Goal: Check status: Check status

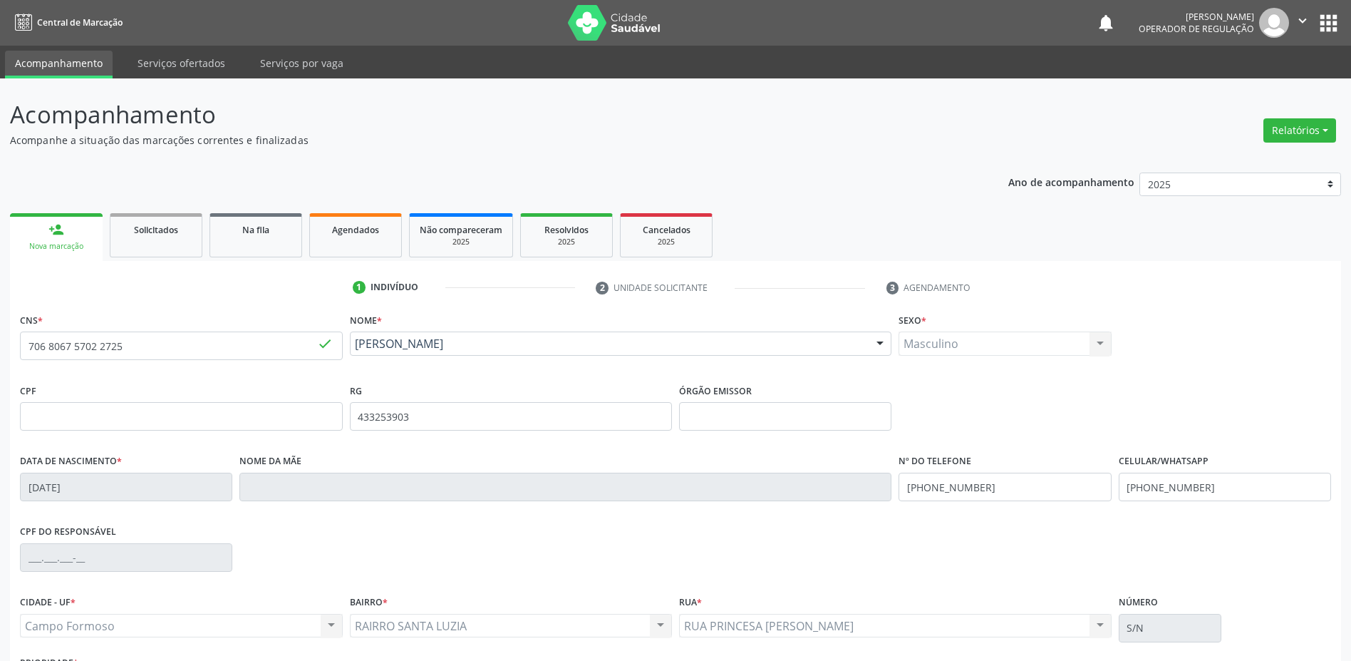
scroll to position [41, 0]
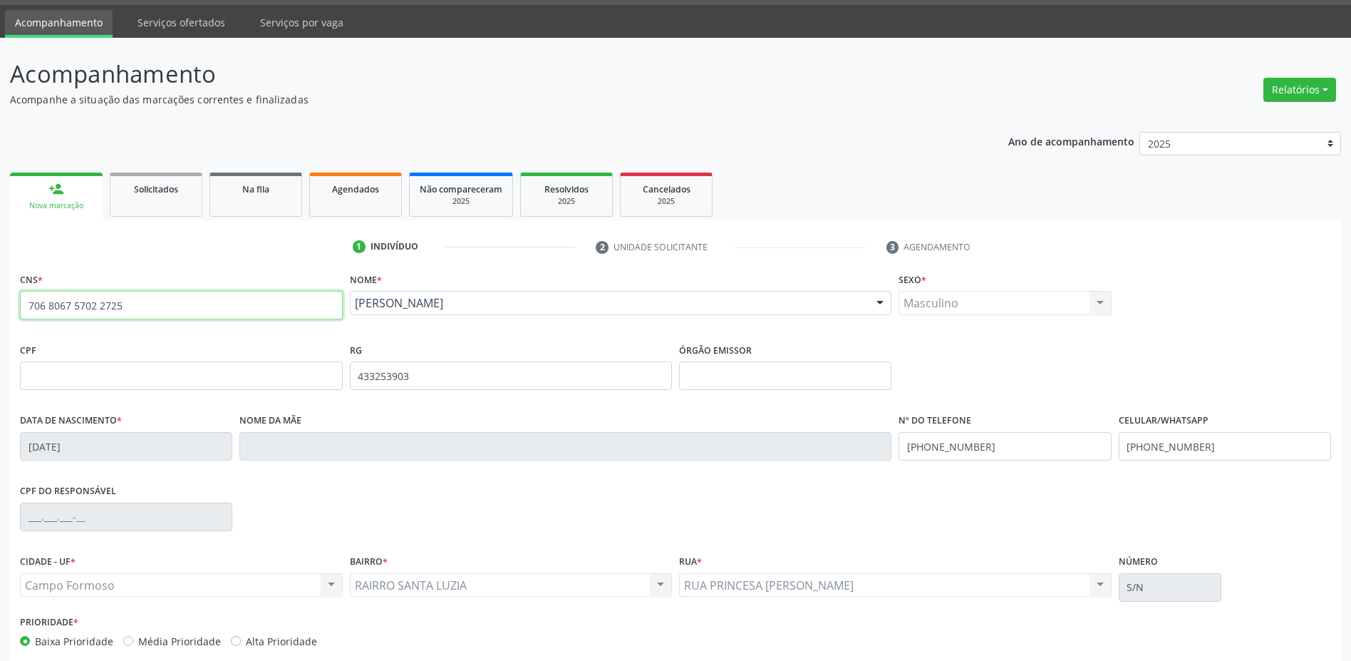
drag, startPoint x: 140, startPoint y: 314, endPoint x: 2, endPoint y: 327, distance: 138.2
click at [2, 327] on div "Acompanhamento Acompanhe a situação das marcações correntes e finalizadas Relat…" at bounding box center [675, 385] width 1351 height 694
type input "705 6014 7838 2716"
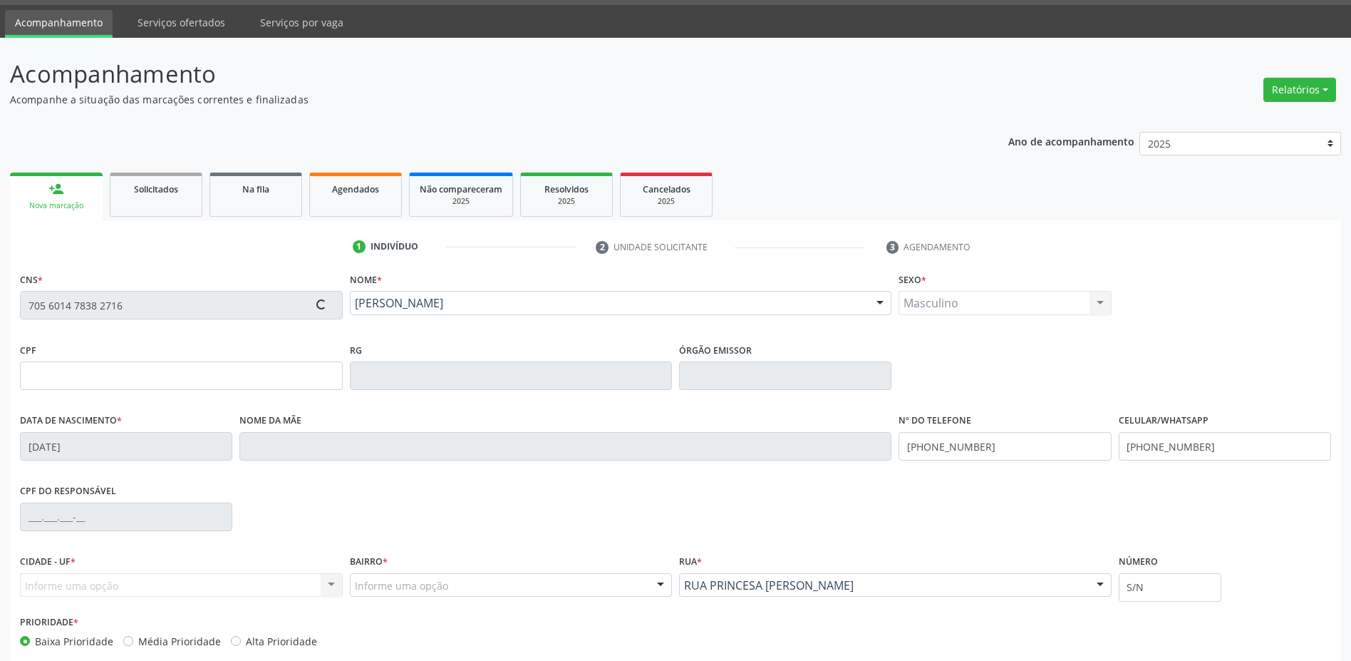
type input "[DATE]"
type input "[PHONE_NUMBER]"
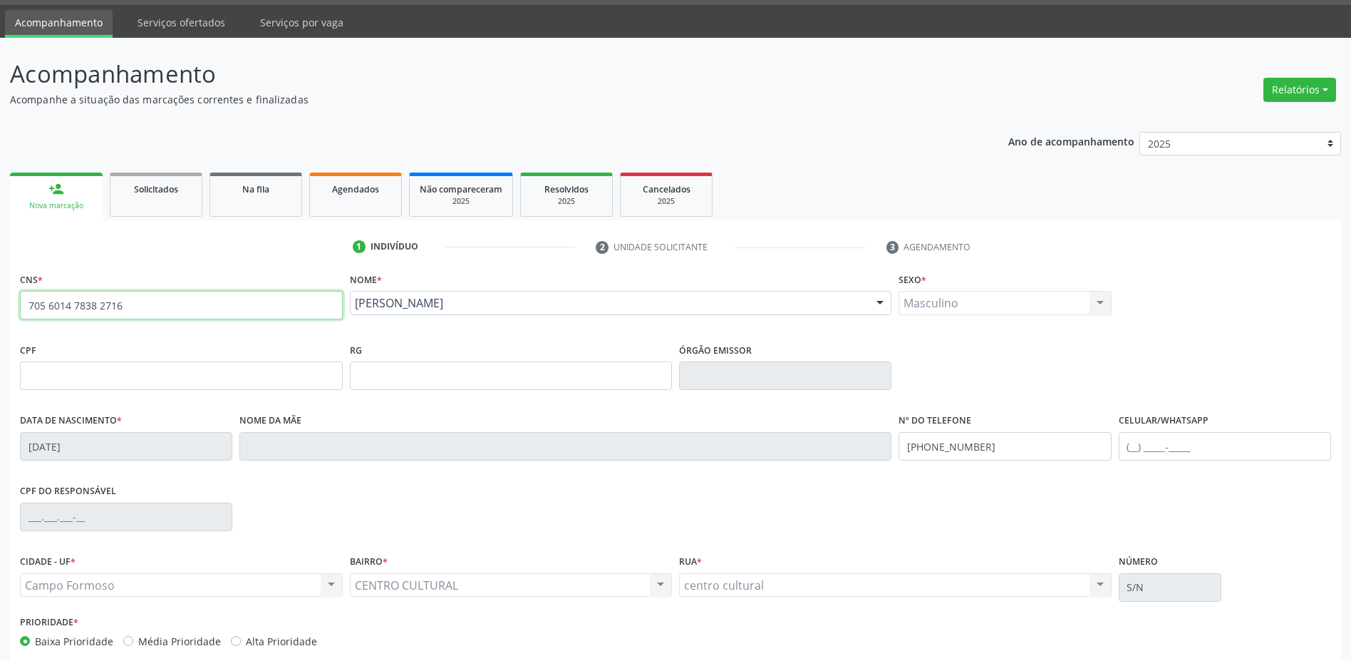
drag, startPoint x: 135, startPoint y: 314, endPoint x: 25, endPoint y: 333, distance: 111.4
click at [25, 333] on div "CNS * 705 6014 7838 2716 done" at bounding box center [181, 304] width 330 height 71
type input "706 3047 0589 9971"
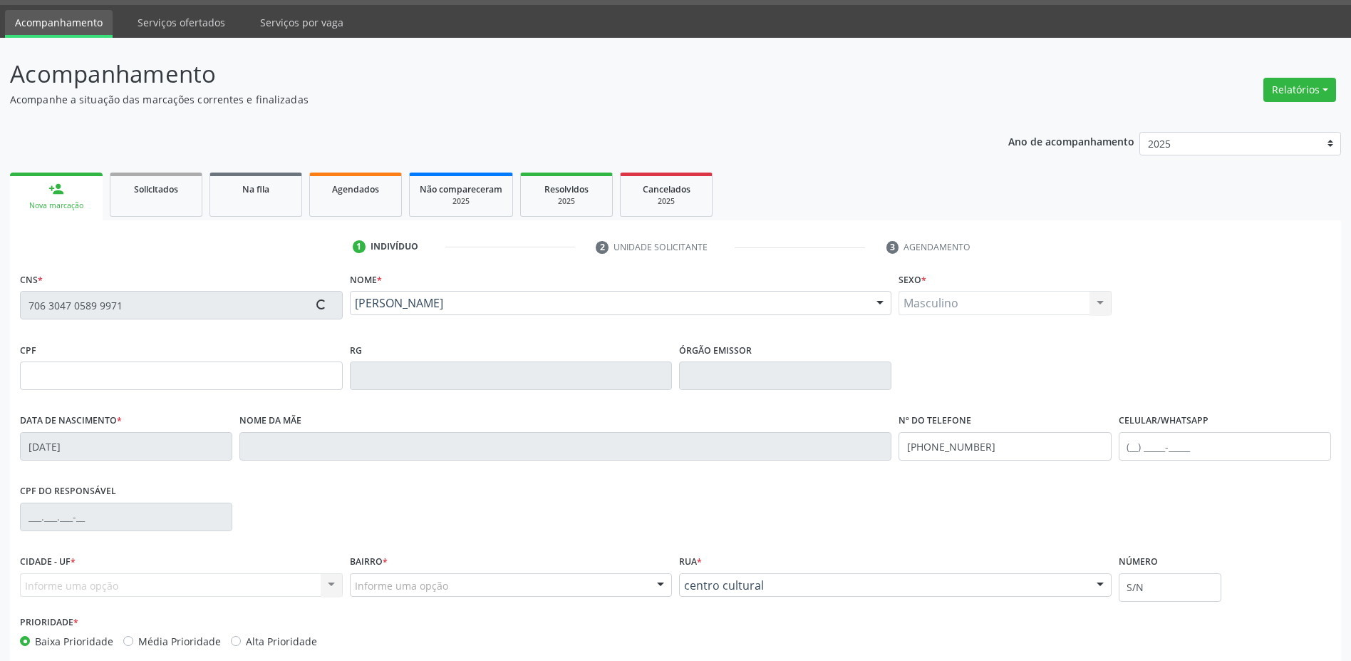
type input "0881093300"
type input "[DATE]"
type input "[PHONE_NUMBER]"
type input "015.245.865-44"
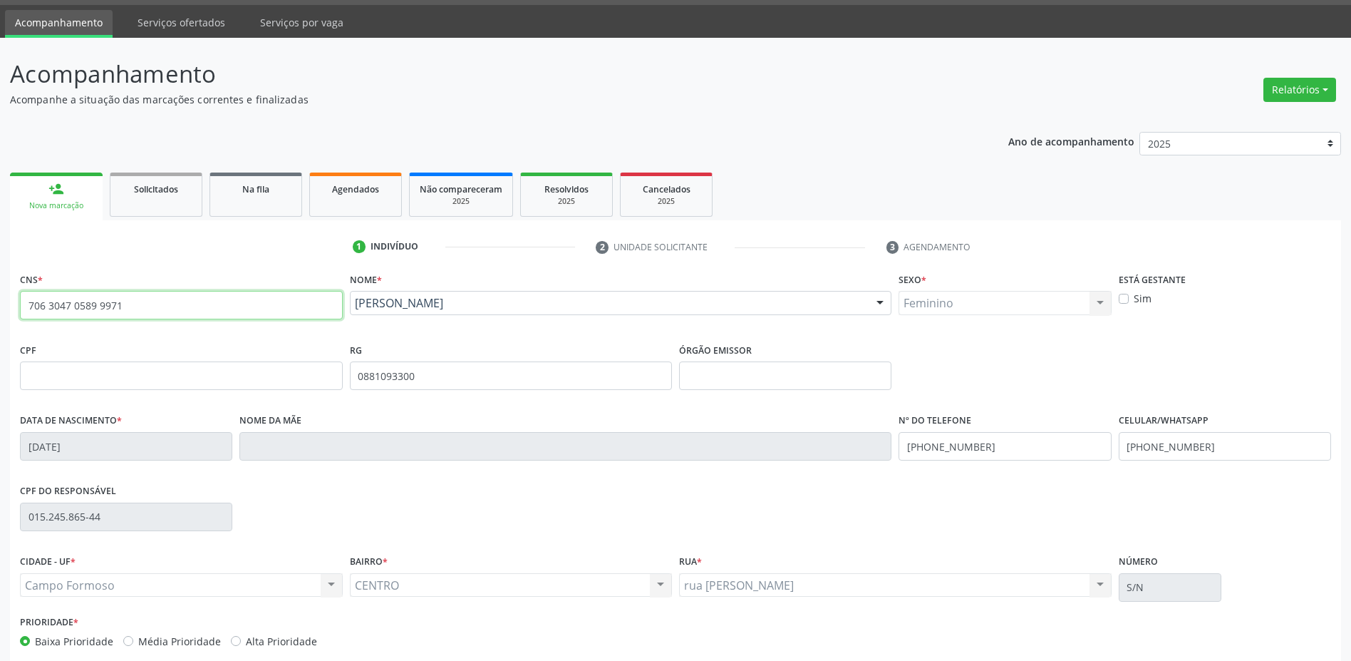
drag, startPoint x: 122, startPoint y: 301, endPoint x: 4, endPoint y: 319, distance: 119.7
click at [4, 319] on div "Acompanhamento Acompanhe a situação das marcações correntes e finalizadas Relat…" at bounding box center [675, 385] width 1351 height 694
type input "706 3047 3532 9278"
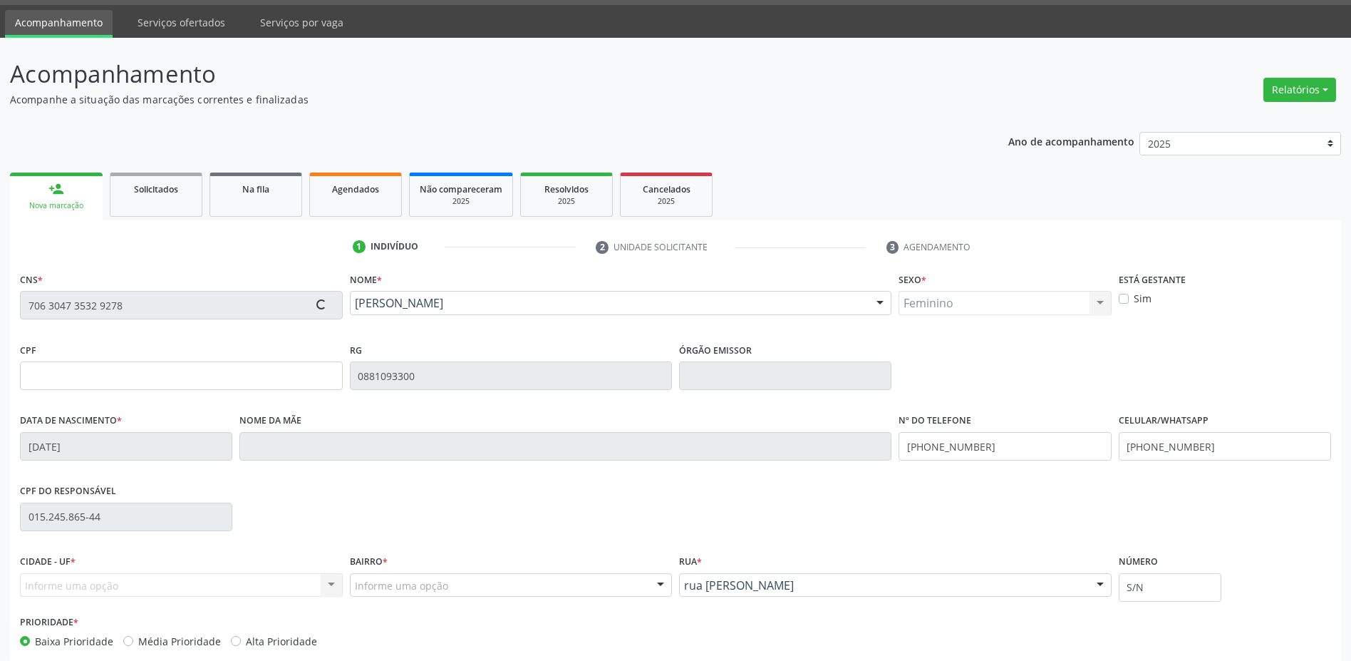
type input "0979598125"
type input "[DATE]"
type input "[PHONE_NUMBER]"
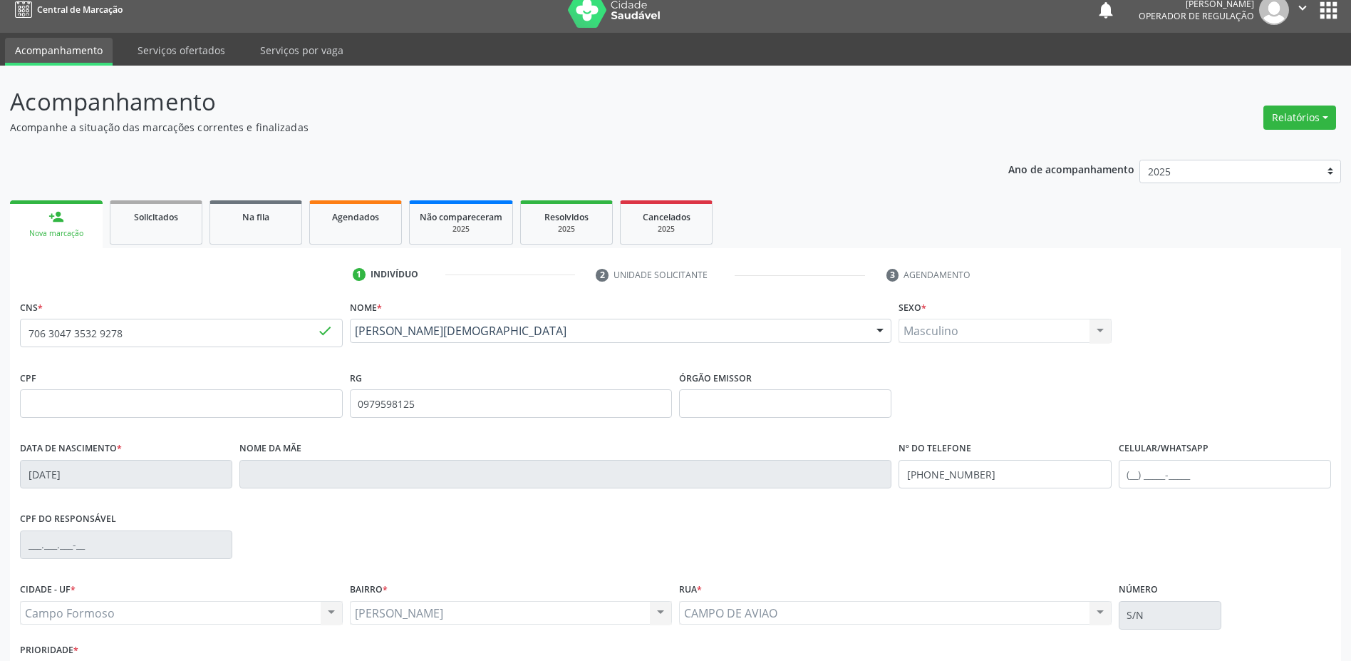
scroll to position [0, 0]
